Goal: Check status: Check status

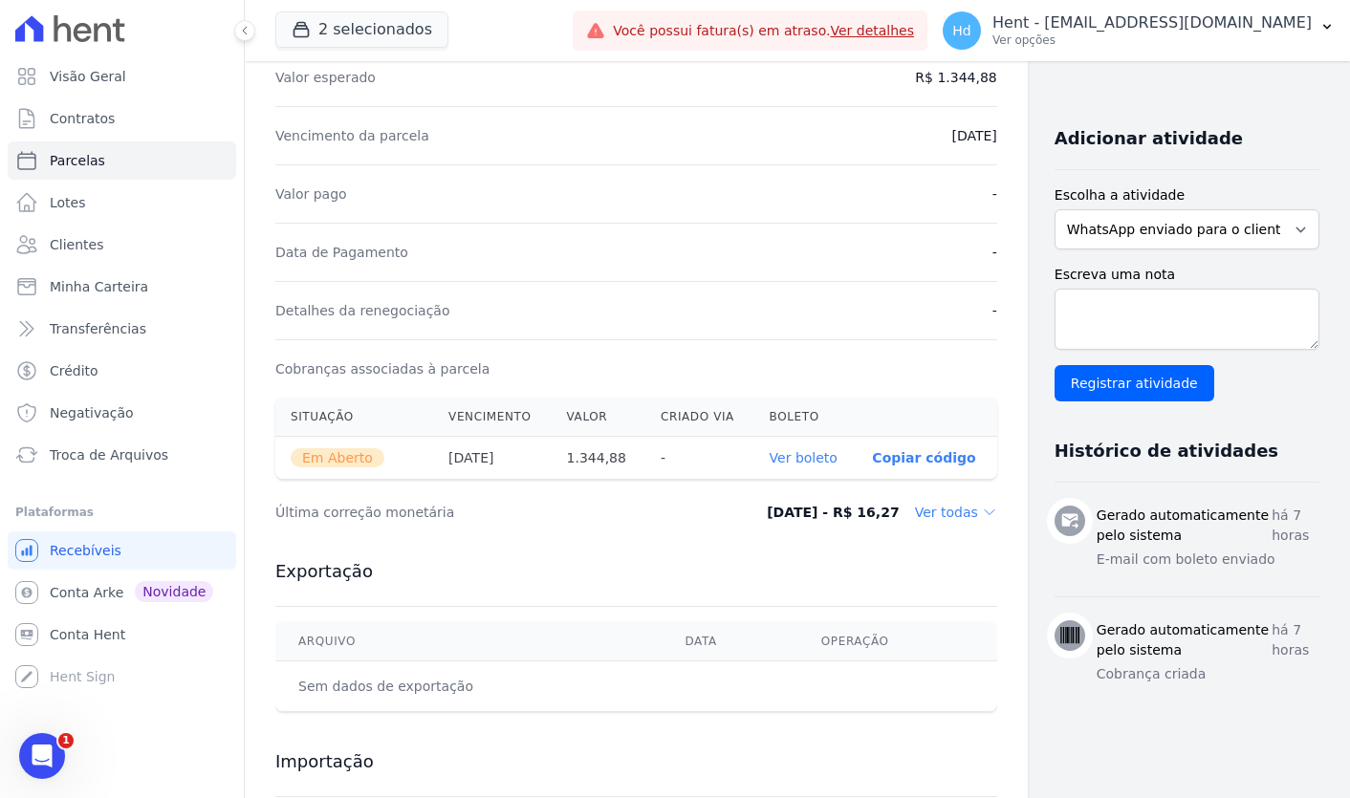
scroll to position [360, 0]
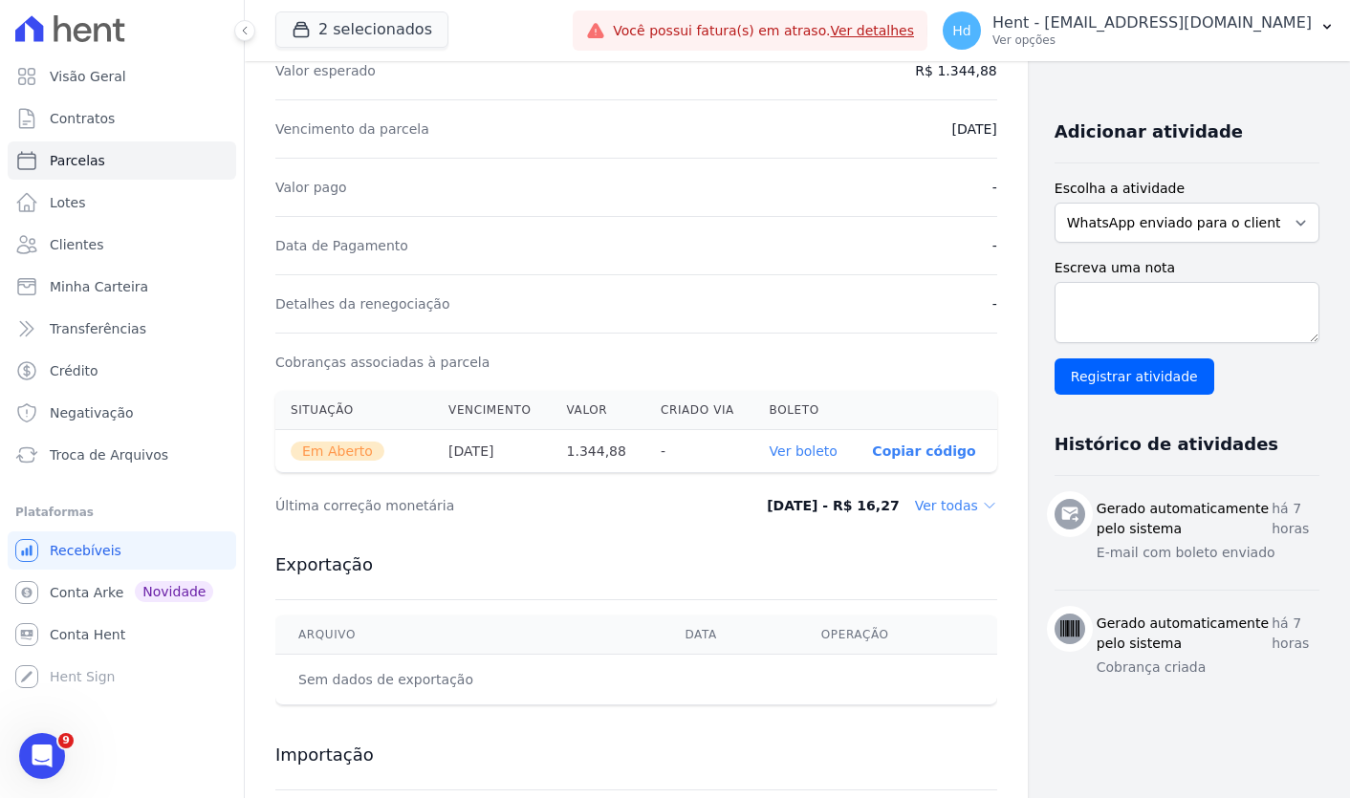
click at [915, 497] on dd "Ver todas" at bounding box center [956, 505] width 82 height 19
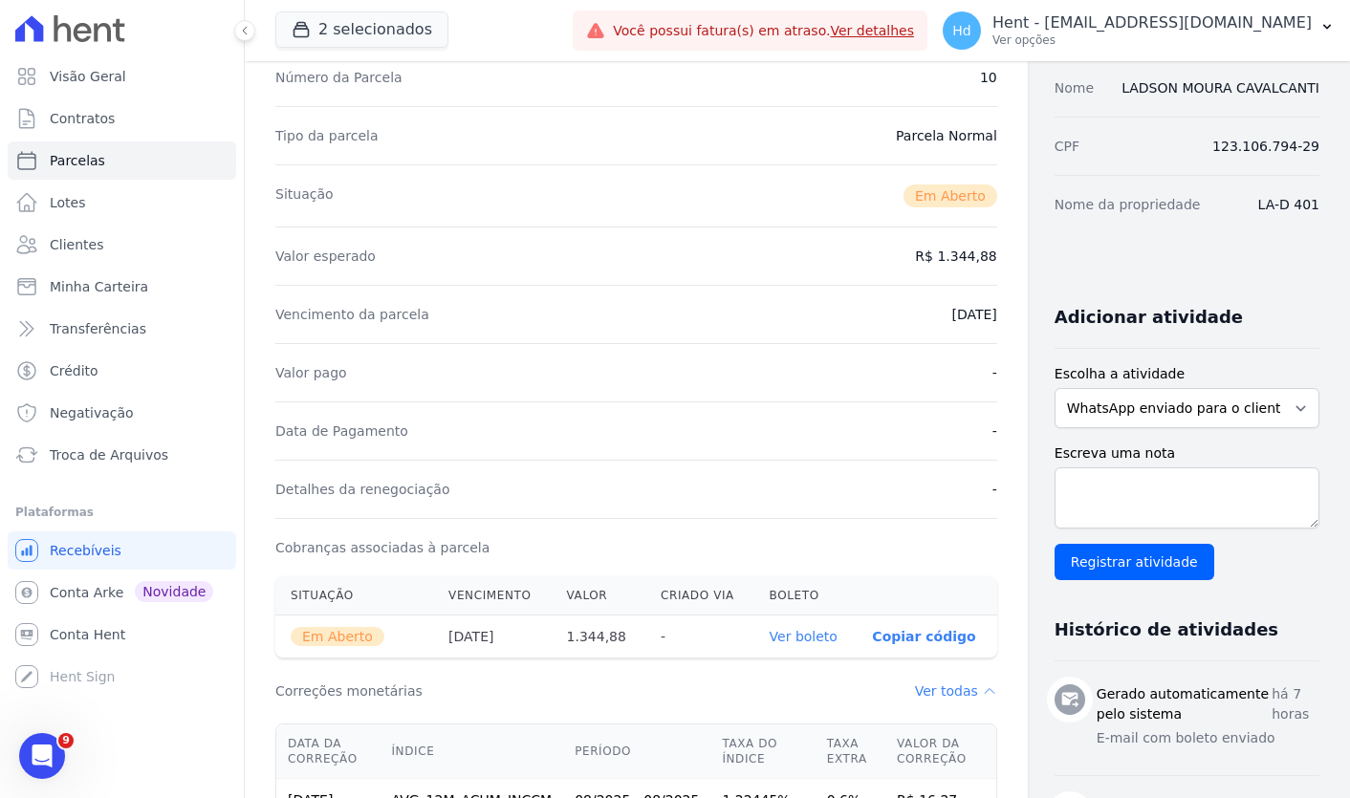
scroll to position [0, 0]
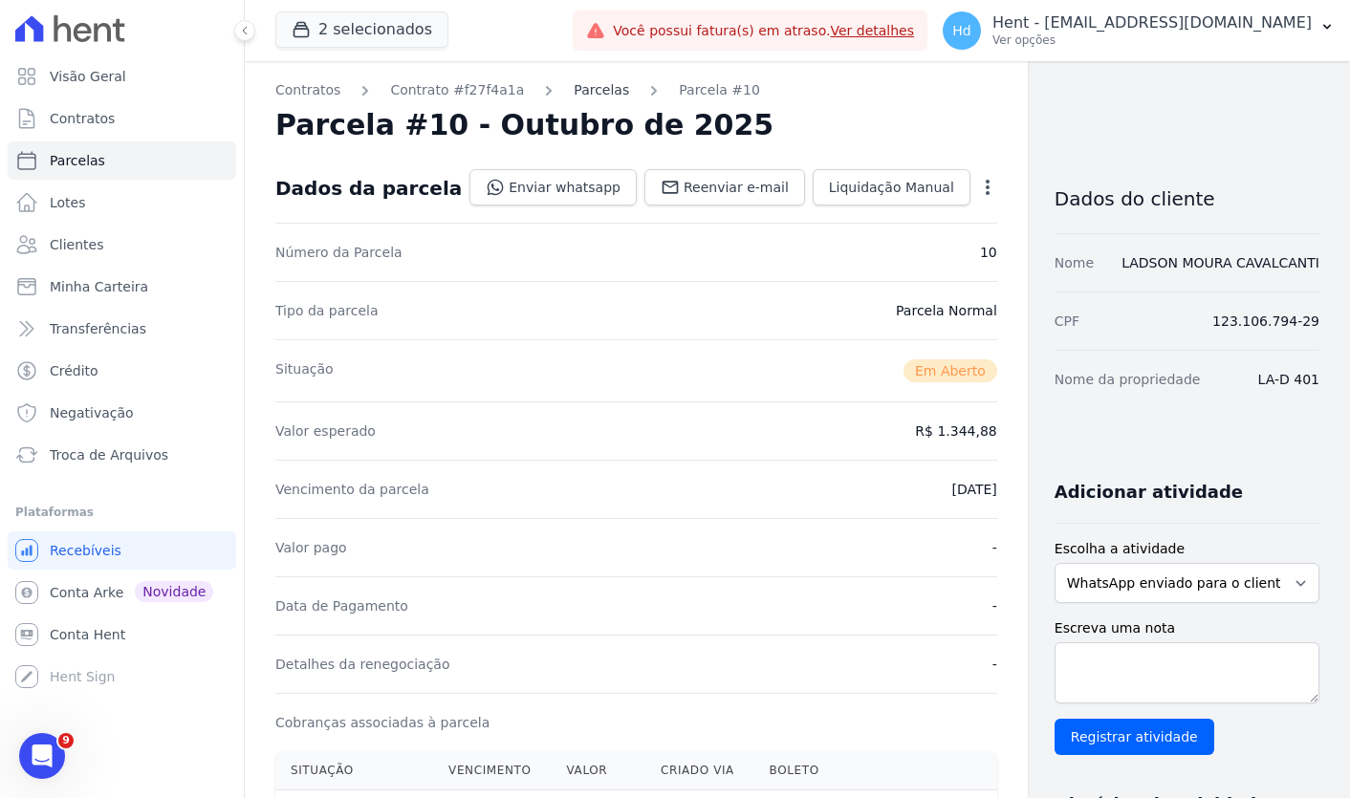
click at [588, 85] on link "Parcelas" at bounding box center [601, 90] width 55 height 20
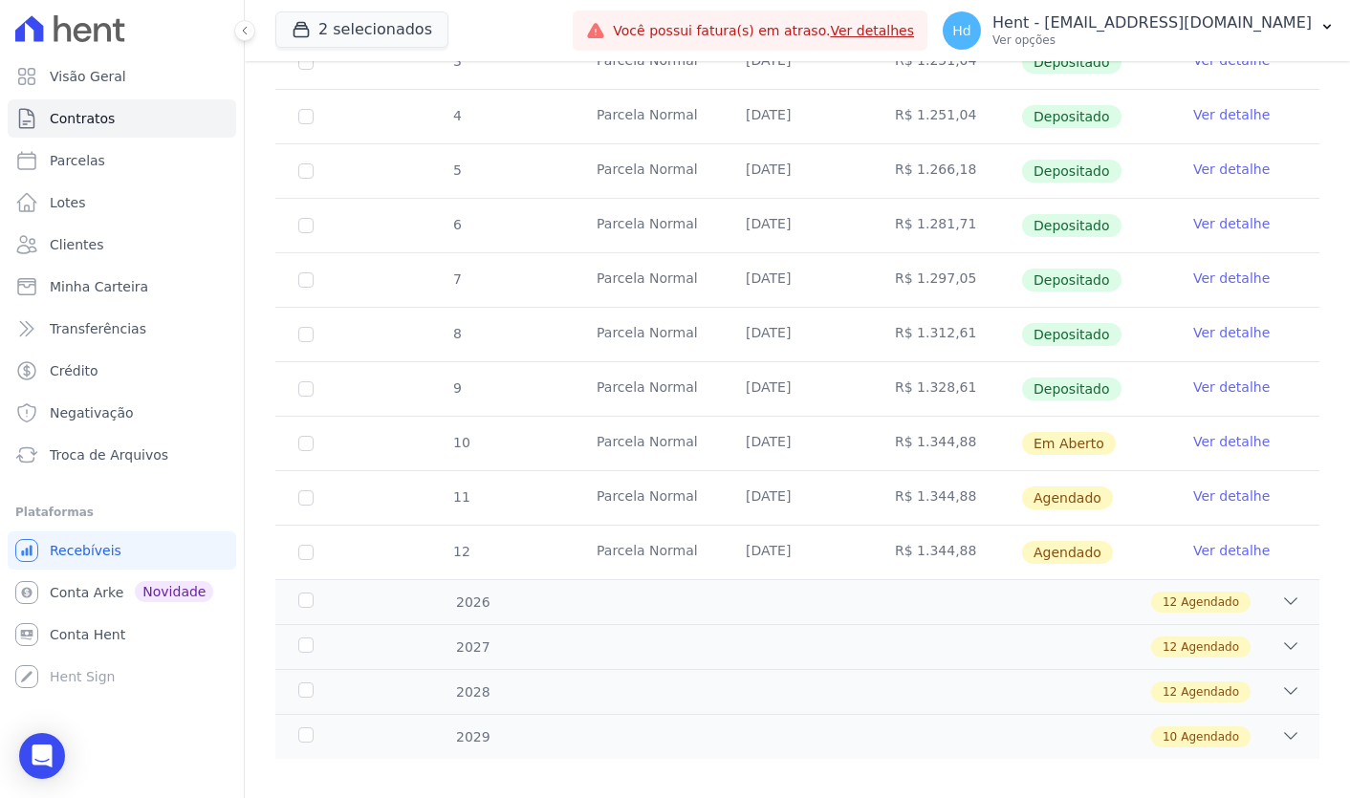
scroll to position [550, 0]
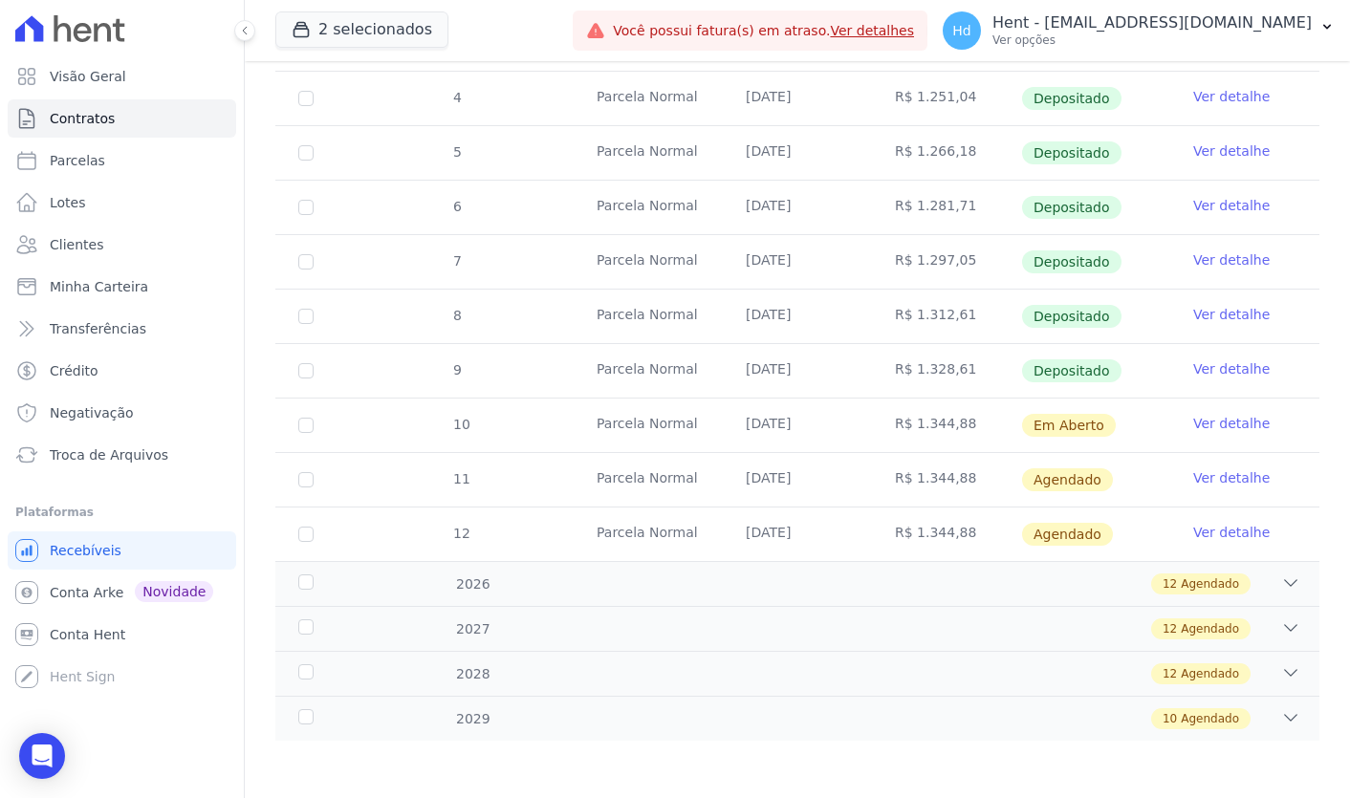
click at [1230, 437] on td "Ver detalhe" at bounding box center [1244, 426] width 149 height 54
click at [1252, 431] on link "Ver detalhe" at bounding box center [1231, 423] width 76 height 19
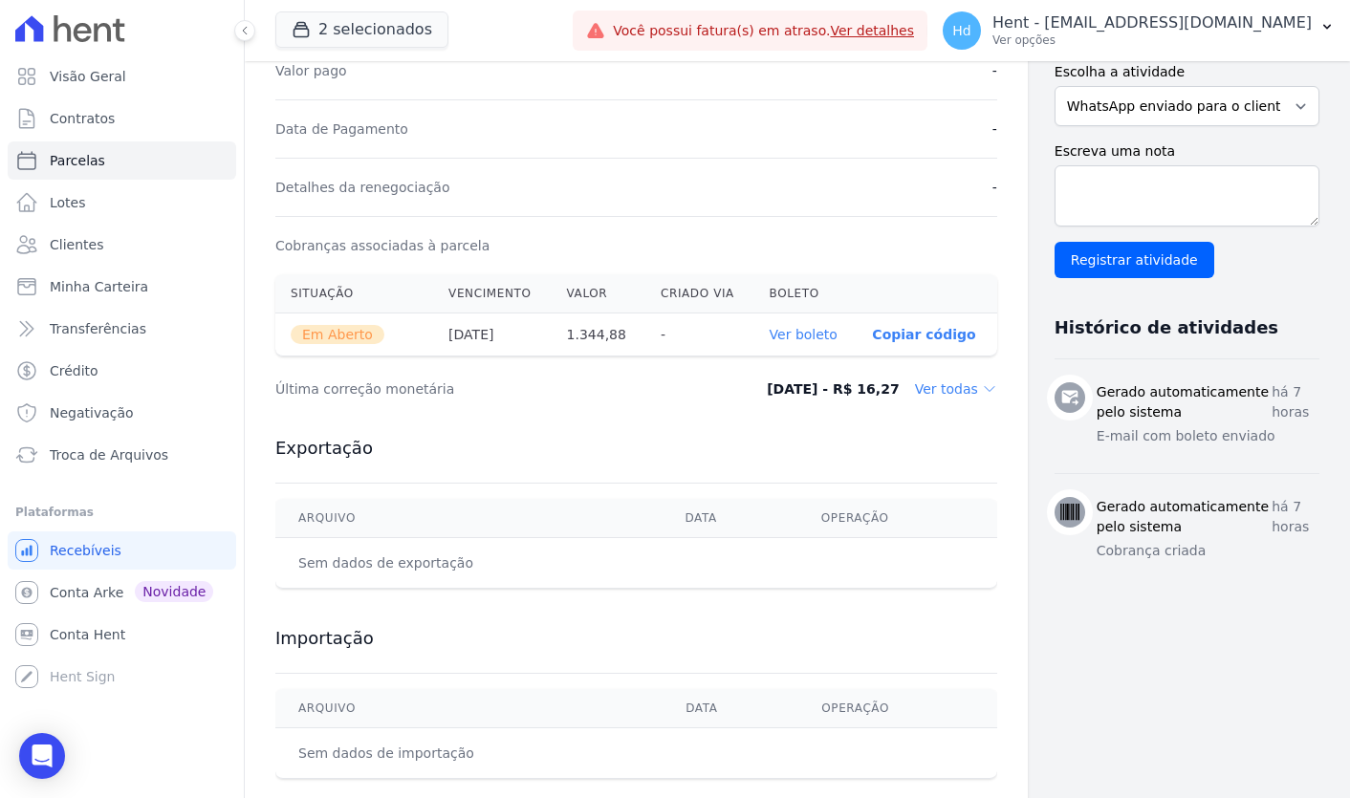
scroll to position [511, 0]
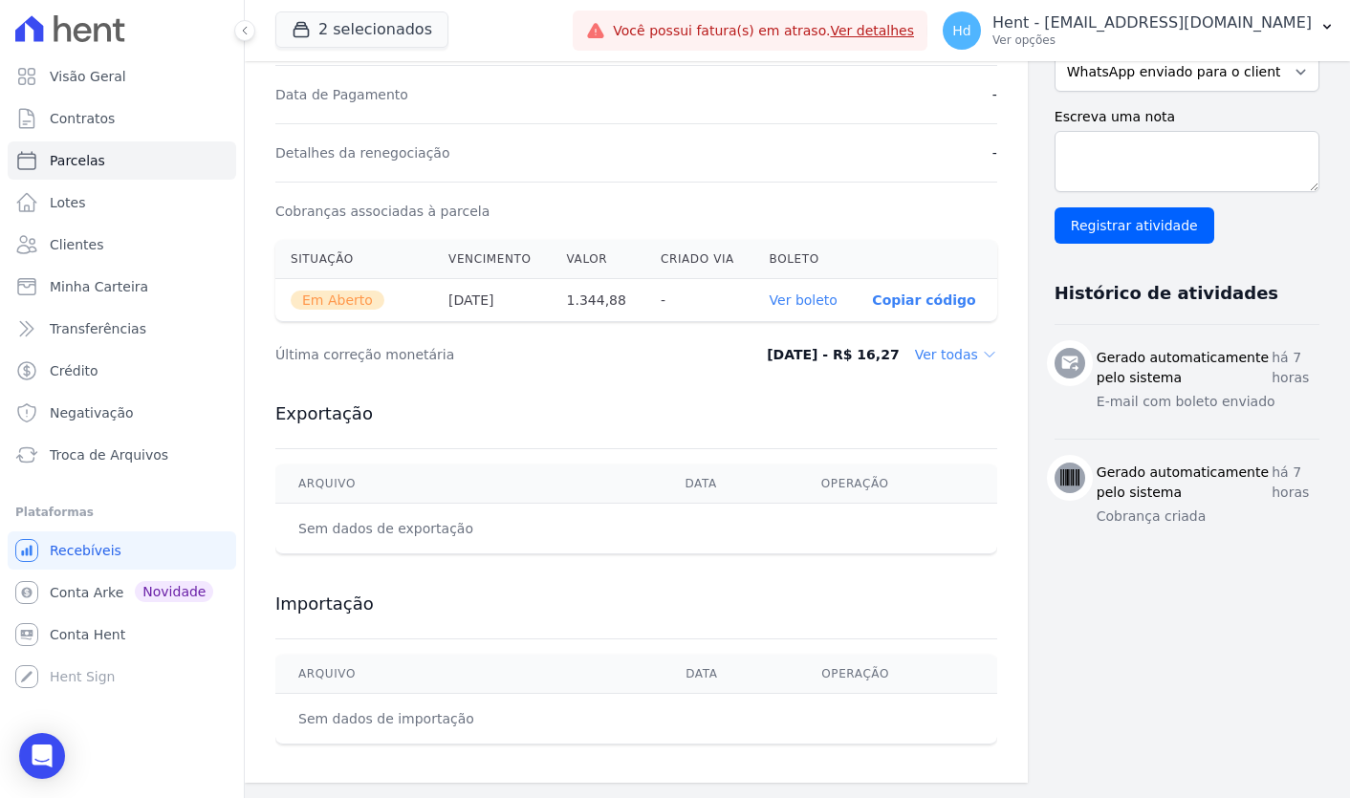
click at [828, 357] on dd "[DATE] - R$ 16,27" at bounding box center [833, 354] width 133 height 19
click at [915, 352] on dd "Ver todas" at bounding box center [956, 354] width 82 height 19
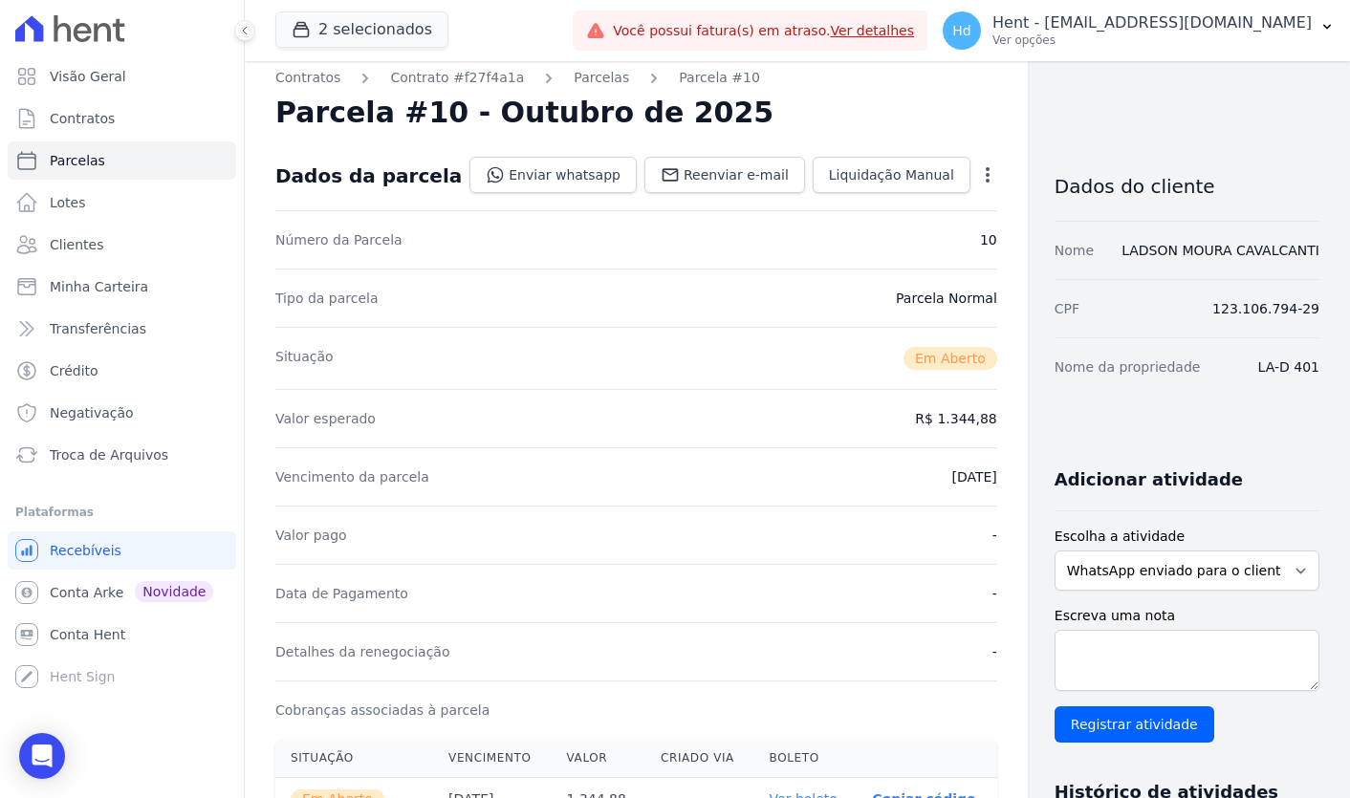
scroll to position [0, 0]
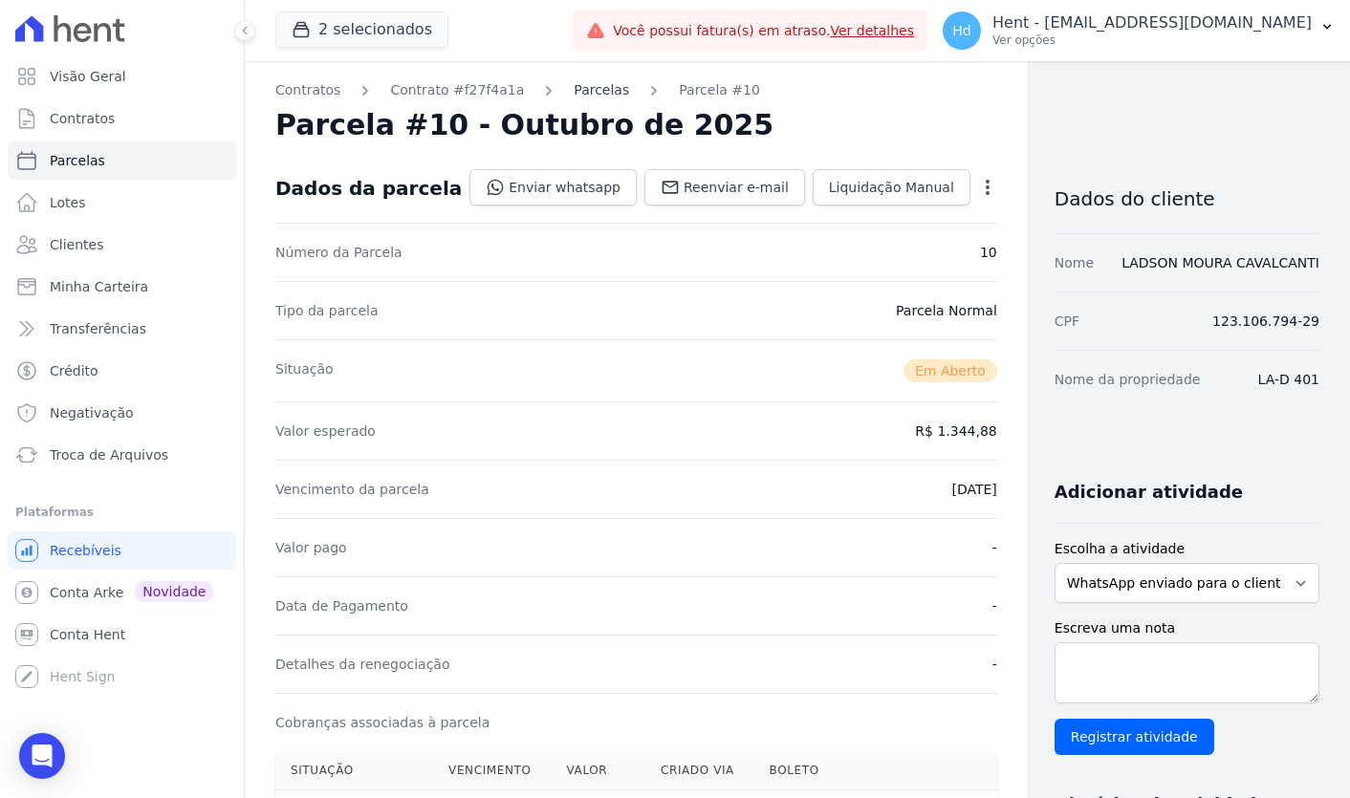
click at [595, 89] on link "Parcelas" at bounding box center [601, 90] width 55 height 20
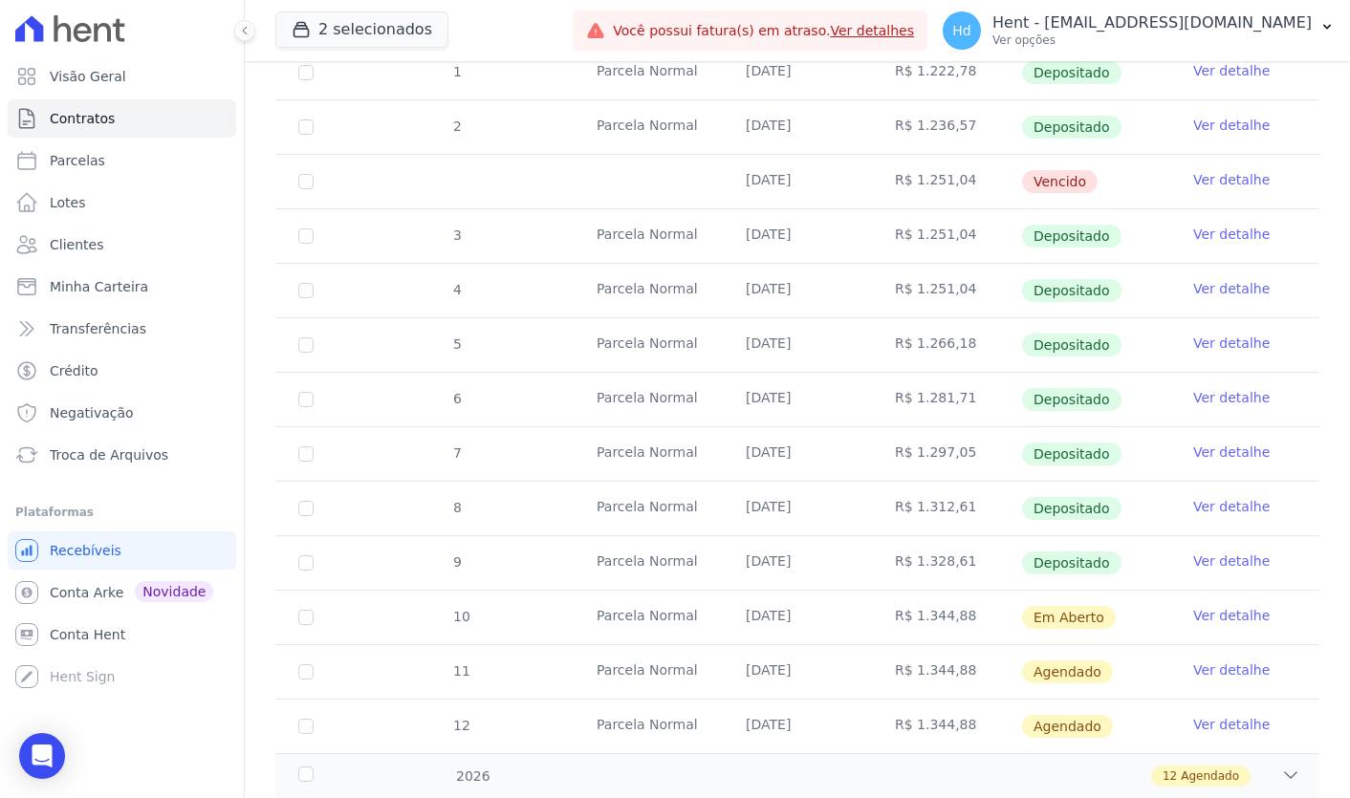
scroll to position [391, 0]
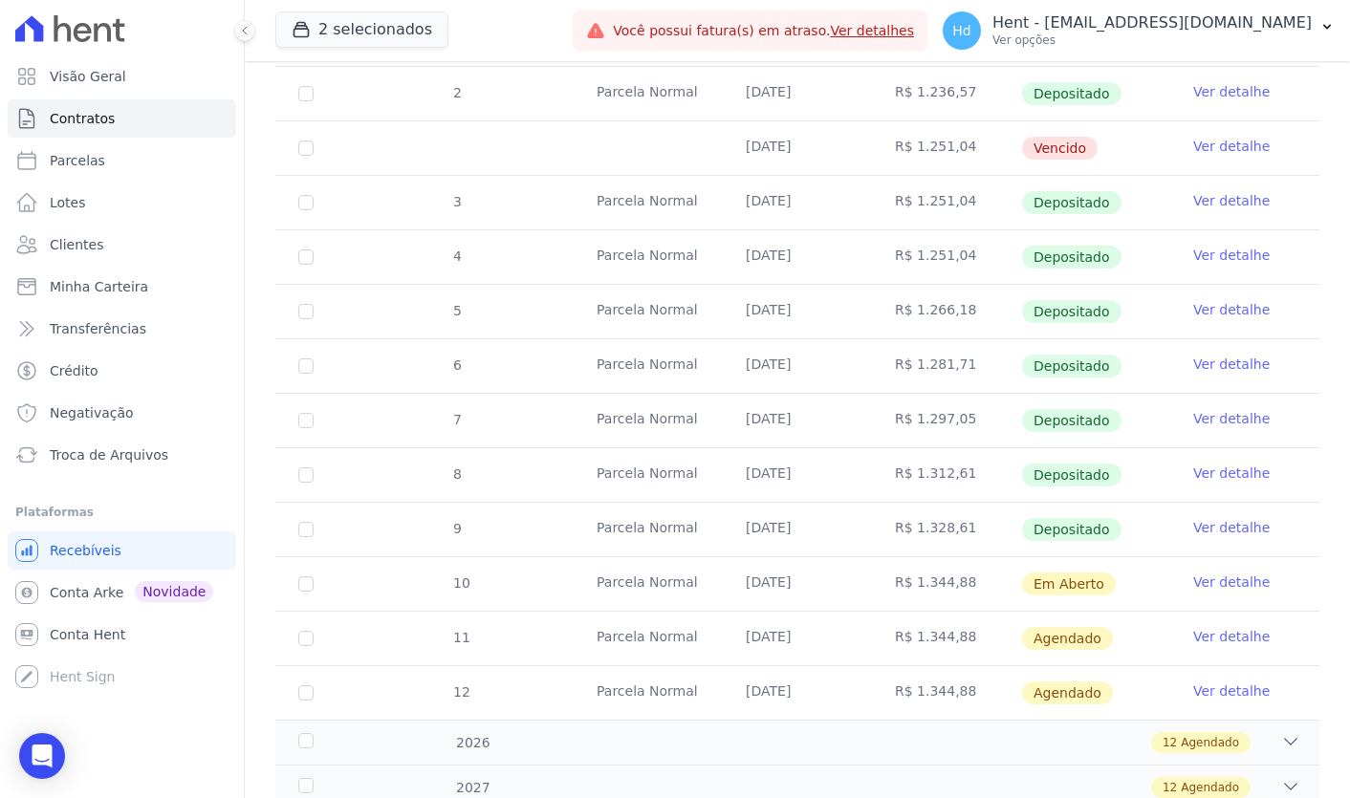
click at [1248, 636] on link "Ver detalhe" at bounding box center [1231, 636] width 76 height 19
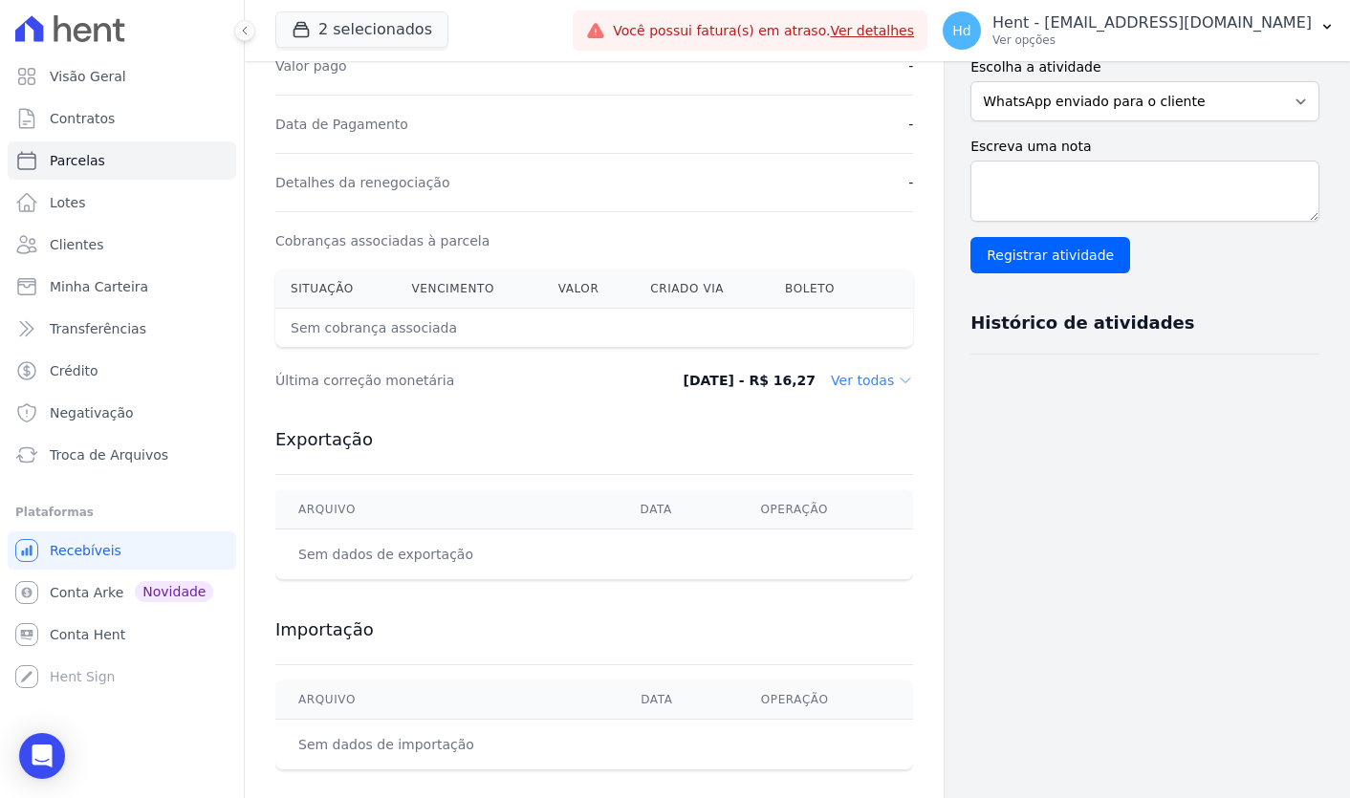
scroll to position [508, 0]
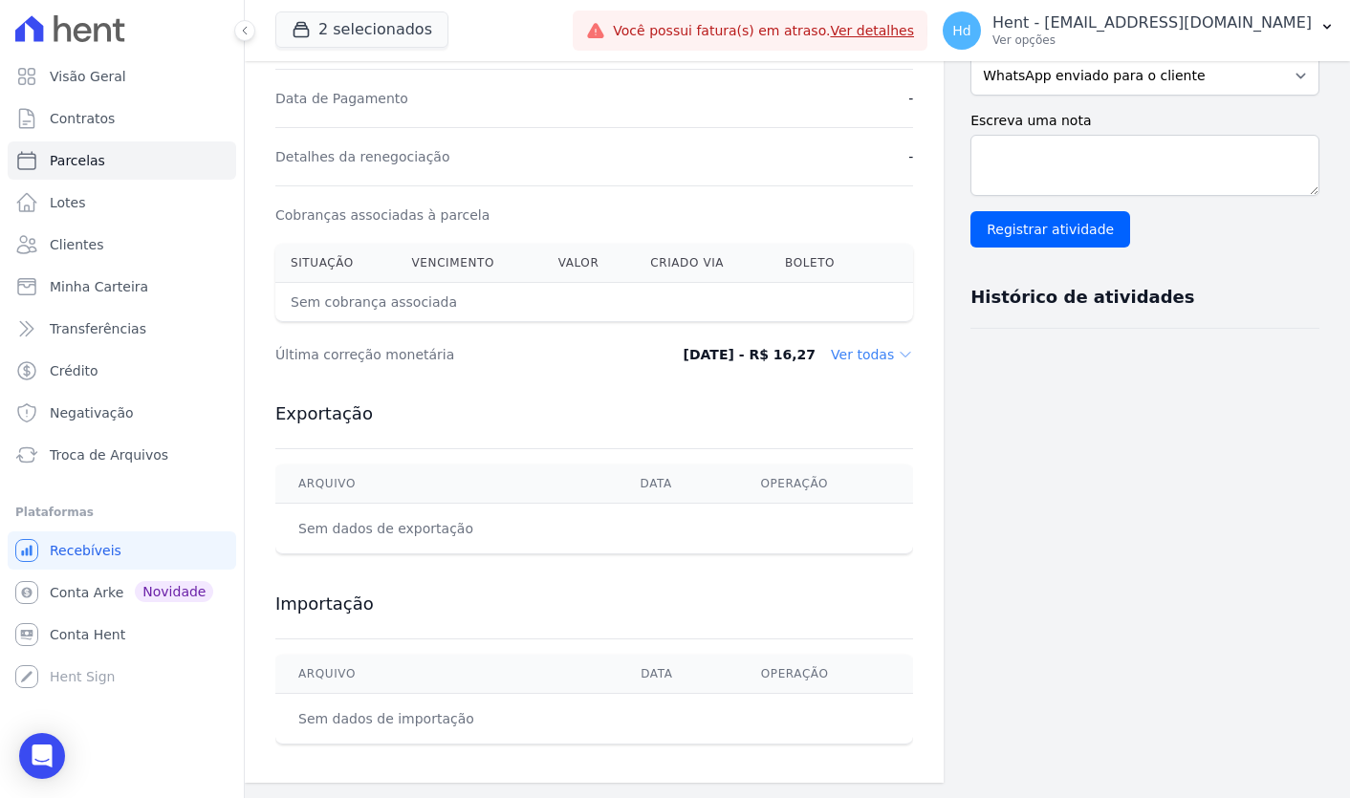
click at [827, 357] on div "[DATE] - R$ 16,27 Ver todas" at bounding box center [790, 354] width 246 height 19
click at [858, 357] on dd "Ver todas" at bounding box center [872, 354] width 82 height 19
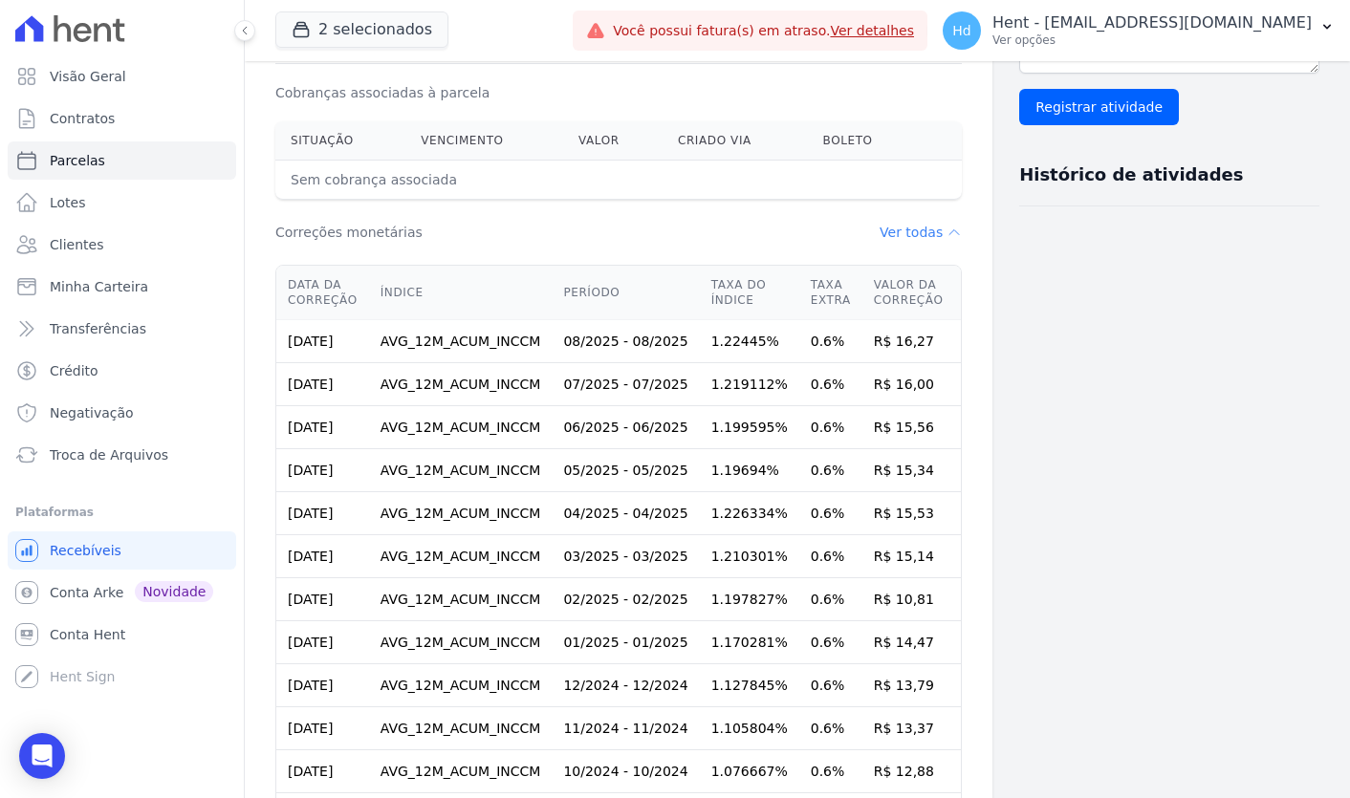
scroll to position [627, 0]
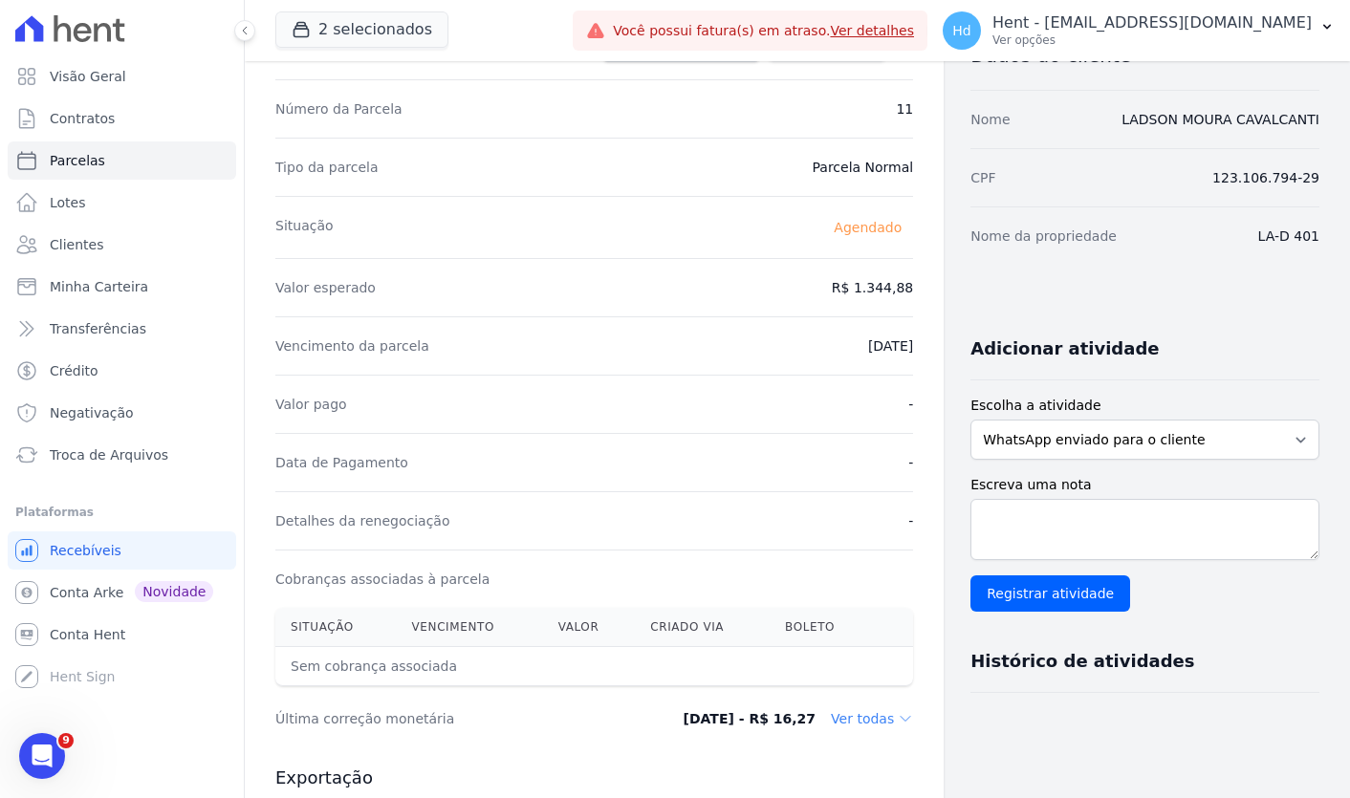
scroll to position [137, 0]
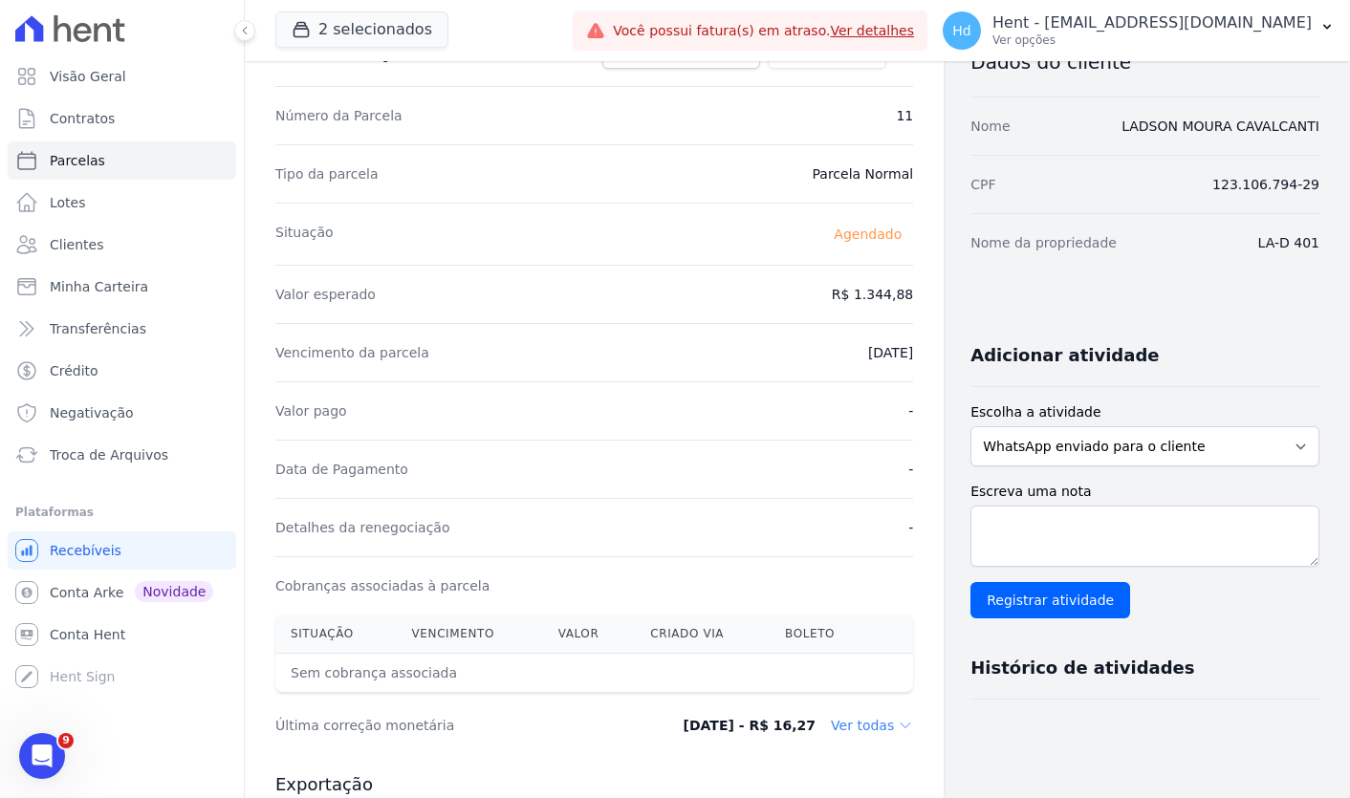
click at [884, 725] on dd "Ver todas" at bounding box center [872, 725] width 82 height 19
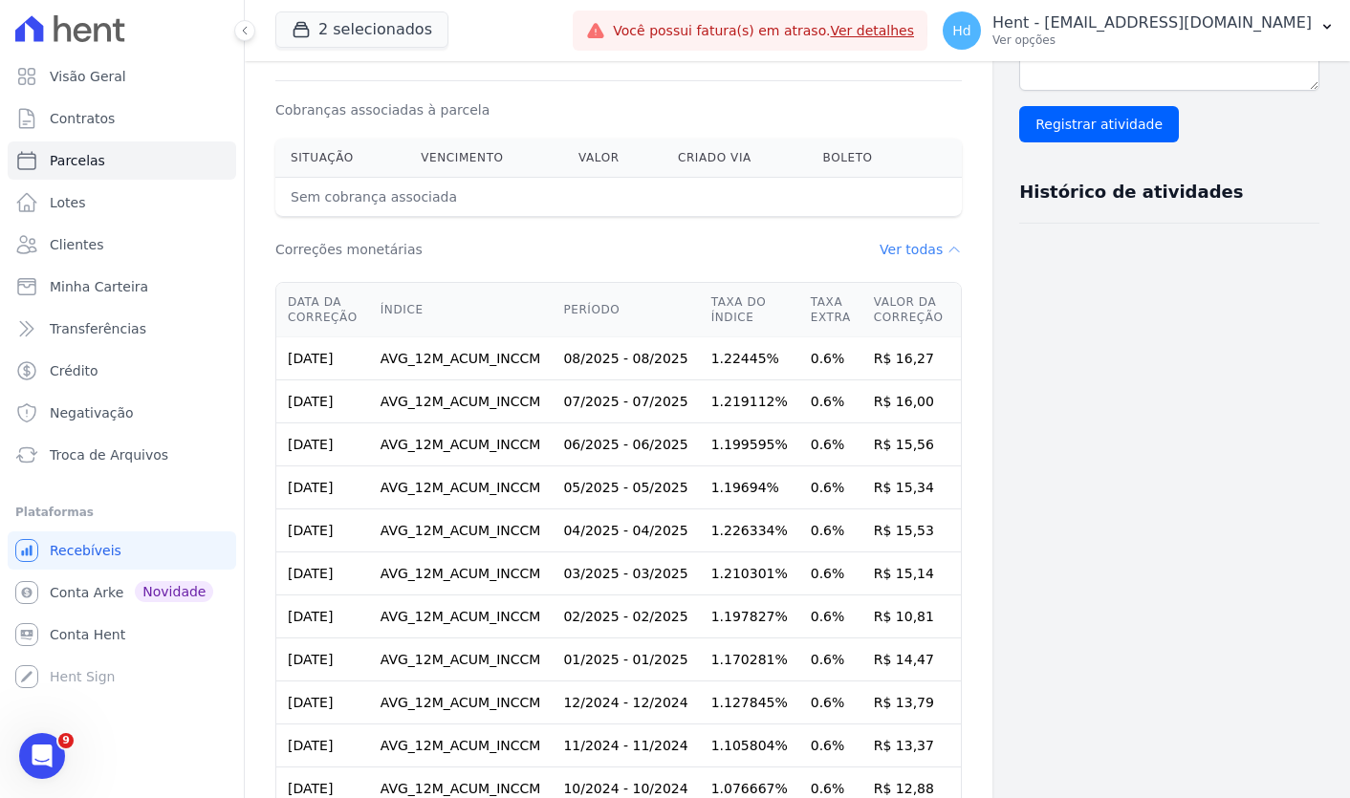
scroll to position [617, 0]
